Goal: Submit feedback/report problem

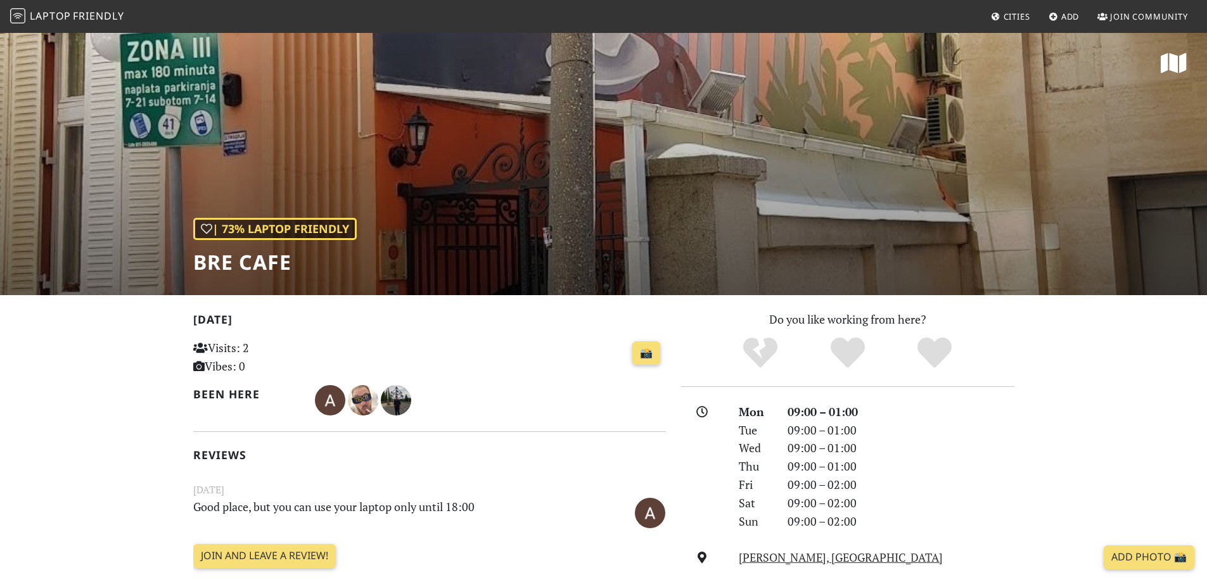
click at [766, 151] on div "| 73% Laptop Friendly Bre Cafe" at bounding box center [603, 164] width 1207 height 264
click at [277, 226] on div "| 73% Laptop Friendly" at bounding box center [275, 229] width 164 height 22
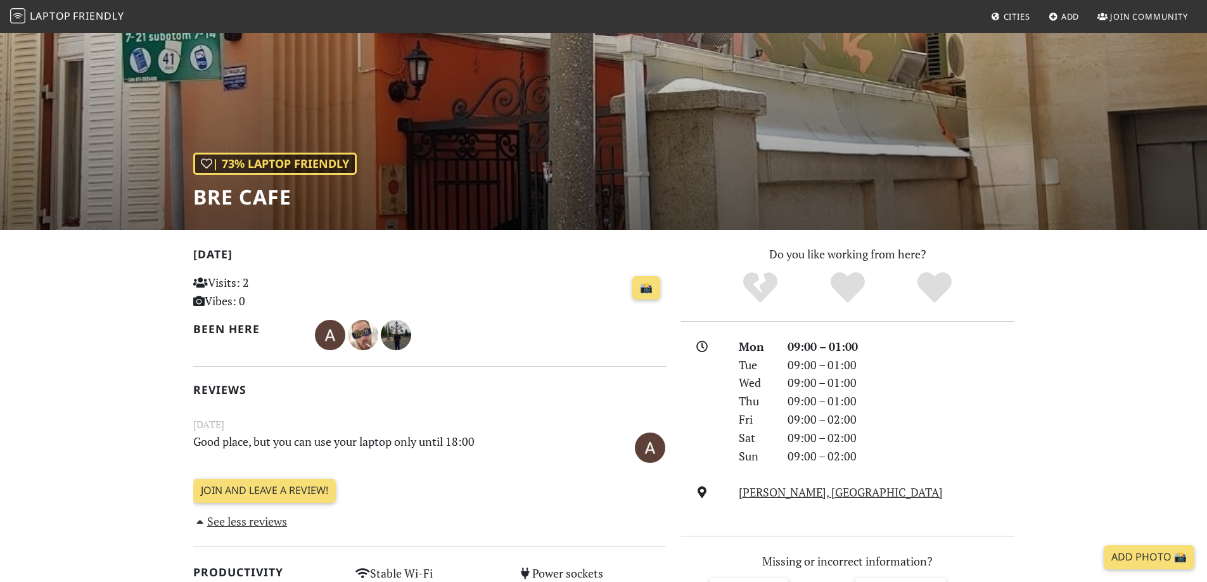
scroll to position [380, 0]
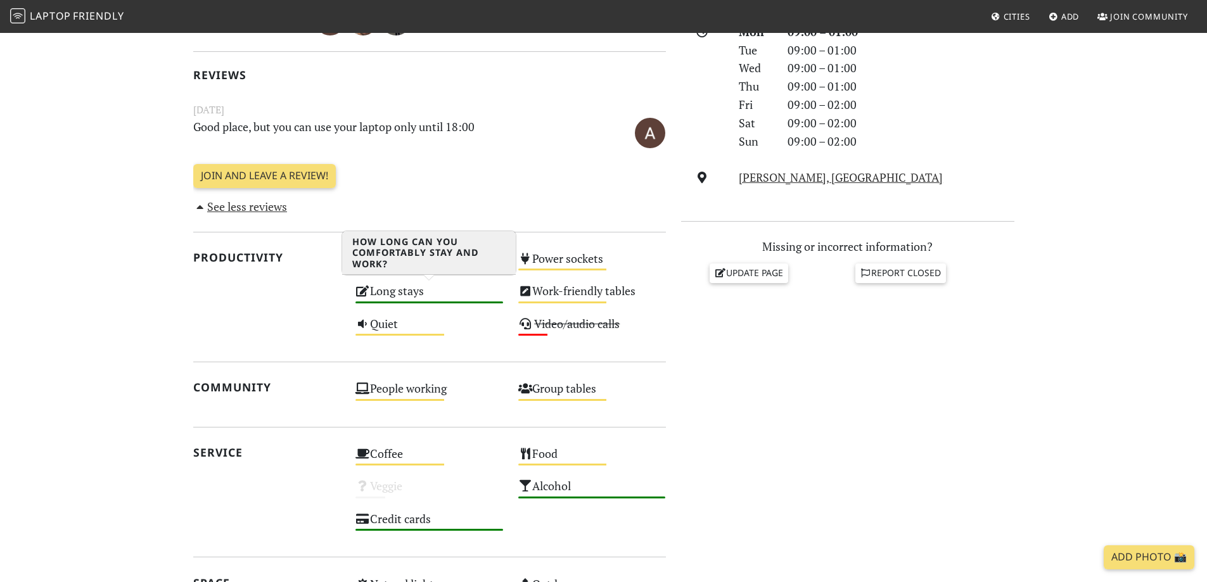
click at [396, 292] on div "Long stays High" at bounding box center [429, 297] width 163 height 32
